Goal: Task Accomplishment & Management: Manage account settings

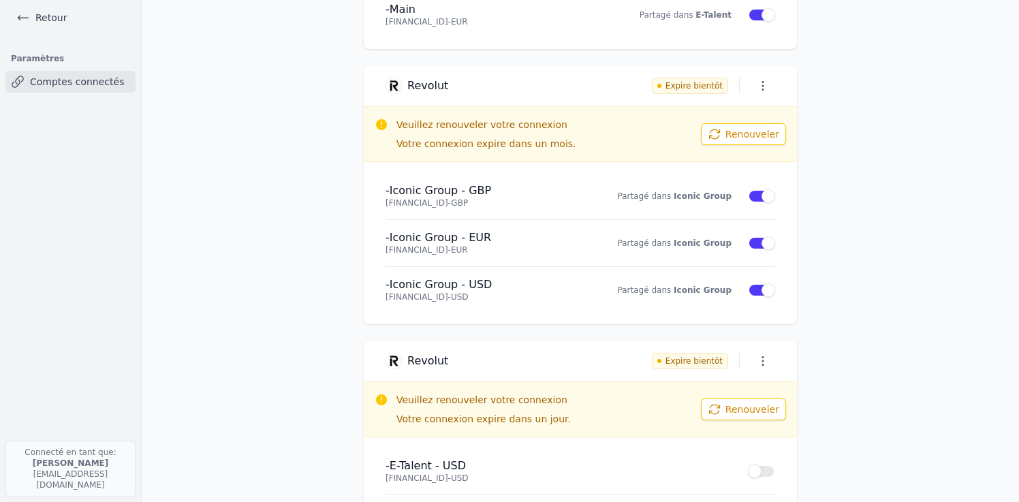
scroll to position [236, 0]
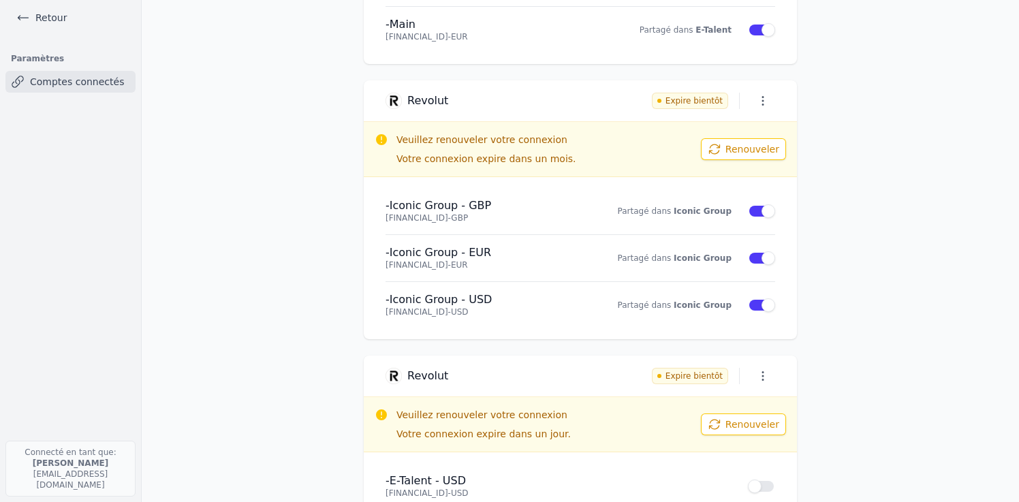
click at [727, 155] on button "Renouveler" at bounding box center [743, 149] width 85 height 22
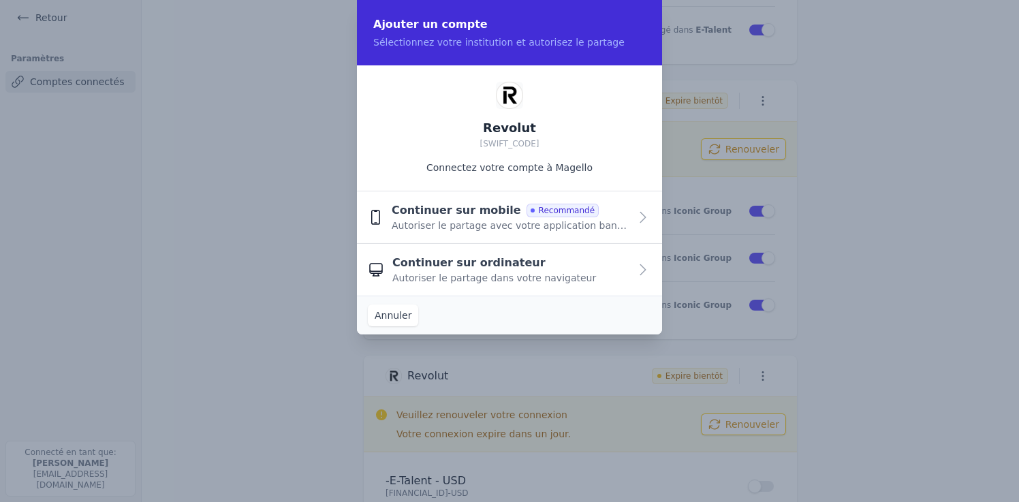
click at [613, 219] on span "Autoriser le partage avec votre application bancaire" at bounding box center [511, 226] width 238 height 14
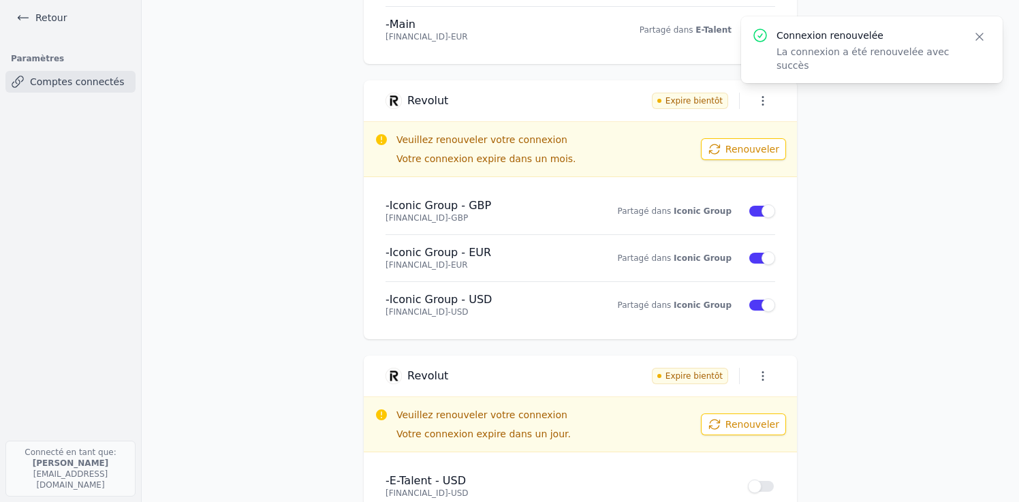
scroll to position [370, 0]
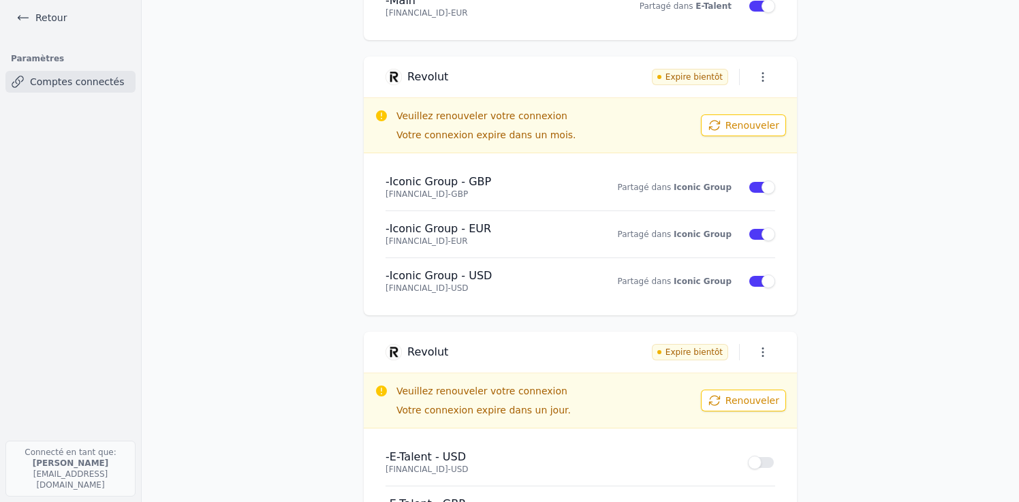
scroll to position [370, 0]
